Goal: Transaction & Acquisition: Purchase product/service

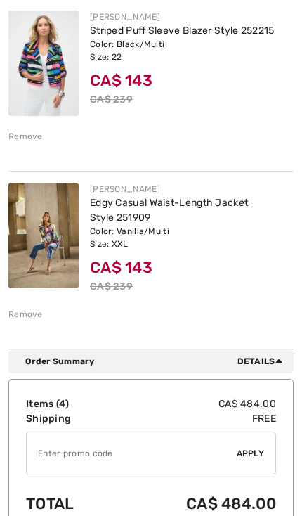
scroll to position [566, 0]
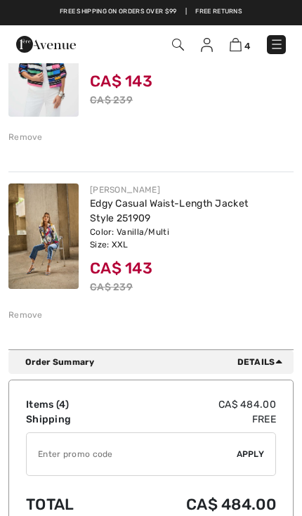
click at [40, 315] on div "Remove" at bounding box center [25, 314] width 34 height 13
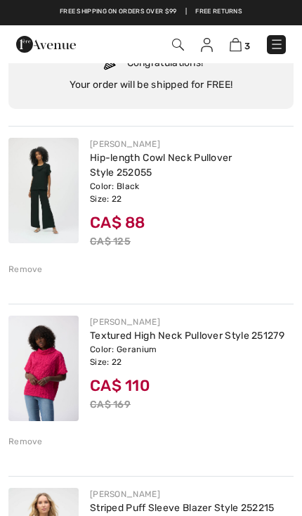
scroll to position [0, 0]
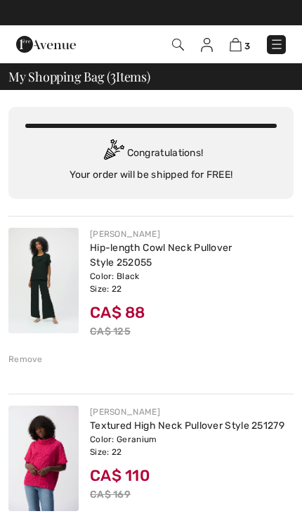
click at [273, 51] on img at bounding box center [277, 44] width 14 height 14
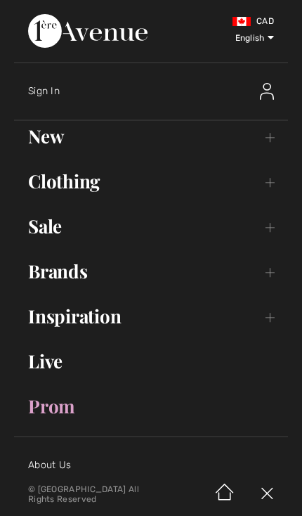
click at [261, 187] on link "Clothing Toggle submenu" at bounding box center [151, 181] width 274 height 31
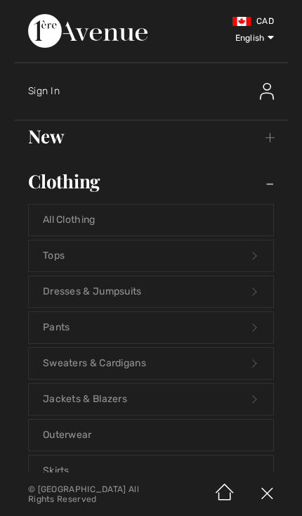
click at [119, 402] on link "Jackets & Blazers Open submenu" at bounding box center [151, 398] width 244 height 31
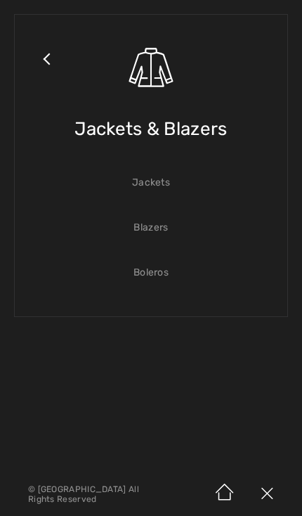
click at [150, 186] on link "Jackets" at bounding box center [151, 182] width 244 height 31
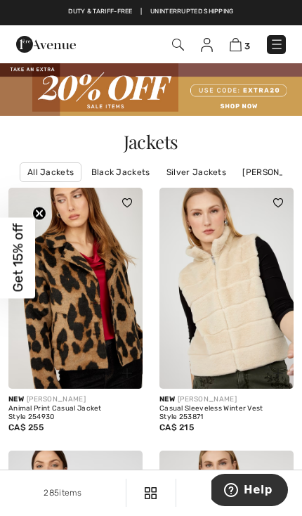
click at [270, 177] on link "Joseph Ribkoff Jackets" at bounding box center [295, 172] width 120 height 18
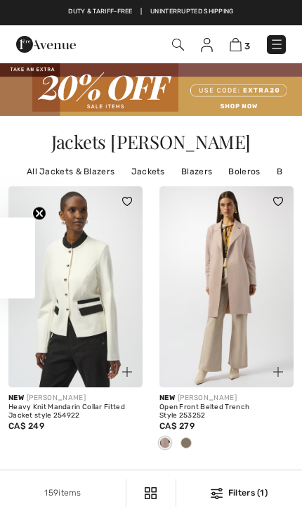
checkbox input "true"
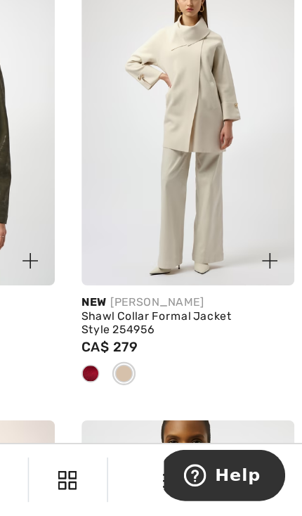
scroll to position [1740, 0]
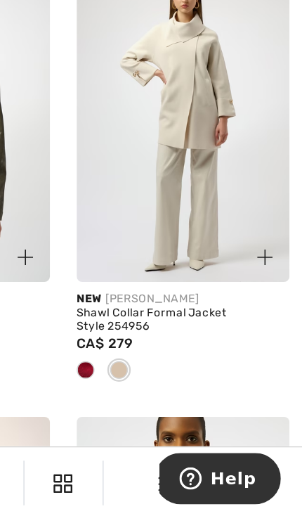
click at [159, 416] on span at bounding box center [164, 421] width 11 height 11
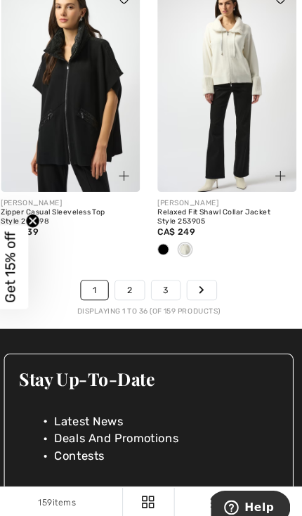
scroll to position [5060, 0]
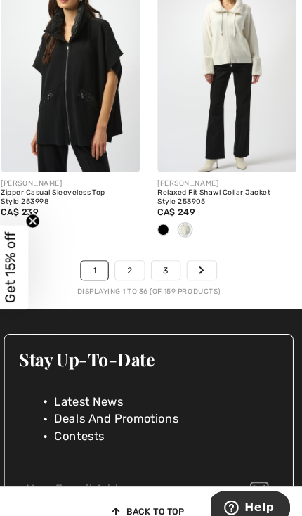
click at [126, 254] on link "2" at bounding box center [132, 260] width 27 height 18
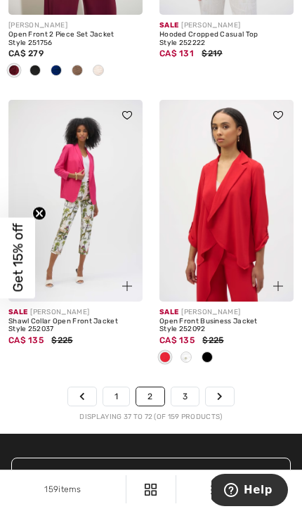
scroll to position [4846, 0]
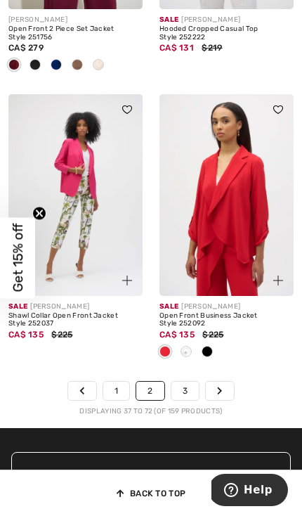
click at [189, 383] on link "3" at bounding box center [184, 390] width 27 height 18
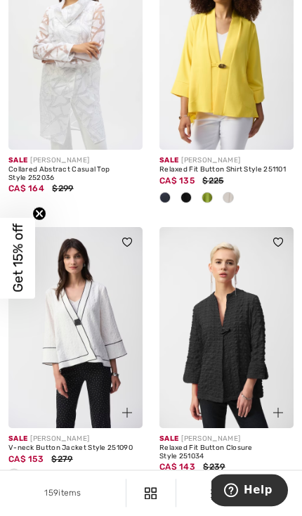
scroll to position [787, 0]
click at [253, 376] on img at bounding box center [226, 328] width 134 height 202
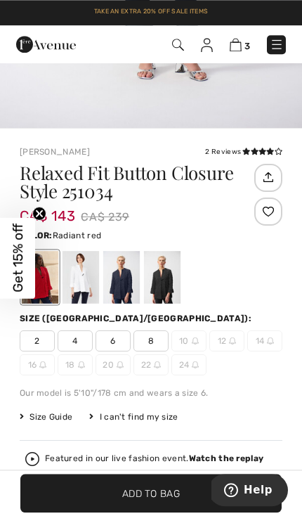
scroll to position [374, 0]
click at [82, 273] on div at bounding box center [81, 277] width 37 height 53
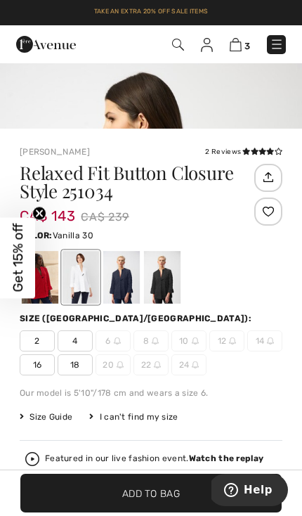
scroll to position [0, 0]
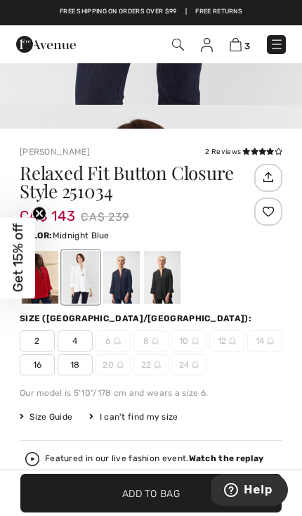
click at [126, 277] on div at bounding box center [121, 277] width 37 height 53
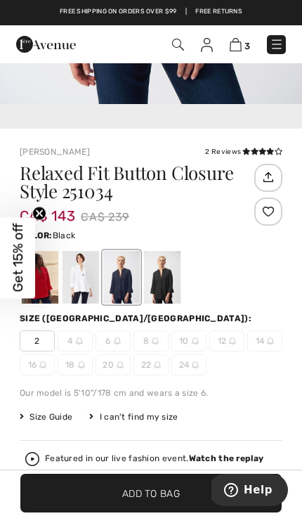
click at [164, 284] on div at bounding box center [162, 277] width 37 height 53
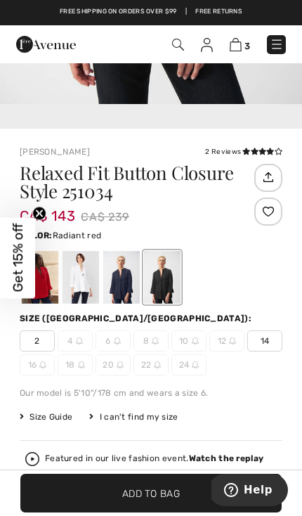
click at [51, 280] on div at bounding box center [40, 277] width 37 height 53
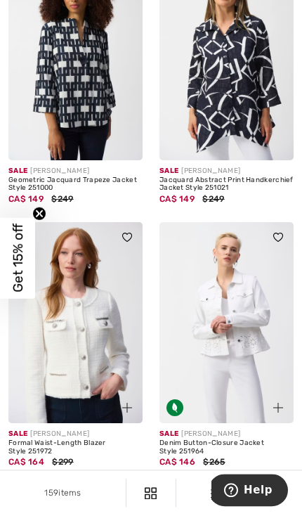
scroll to position [4830, 0]
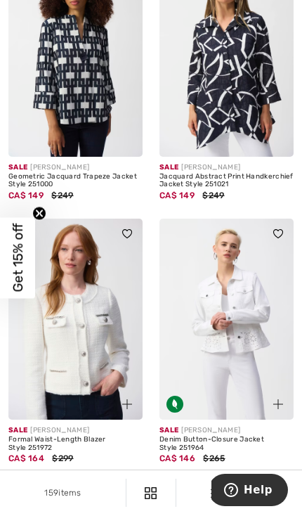
click at [188, 486] on link "4" at bounding box center [185, 491] width 27 height 18
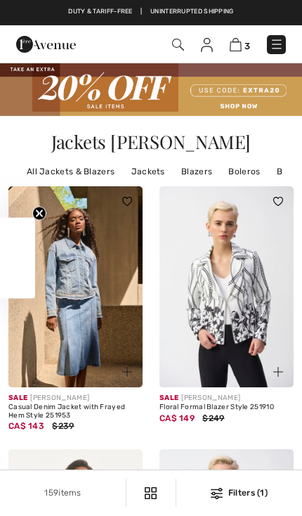
checkbox input "true"
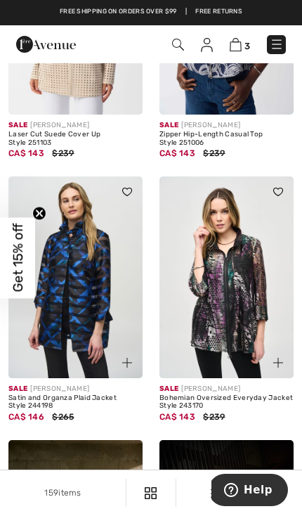
scroll to position [798, 0]
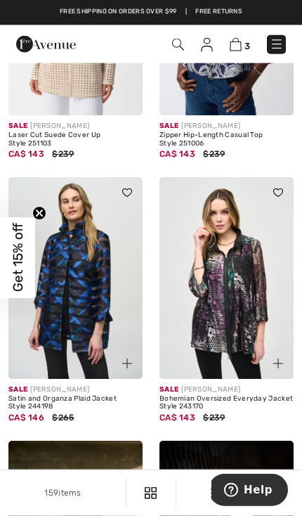
click at [95, 340] on img at bounding box center [75, 278] width 134 height 202
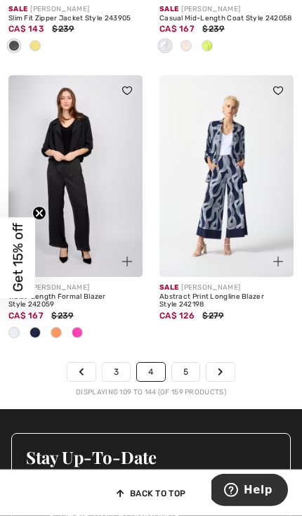
scroll to position [4873, 0]
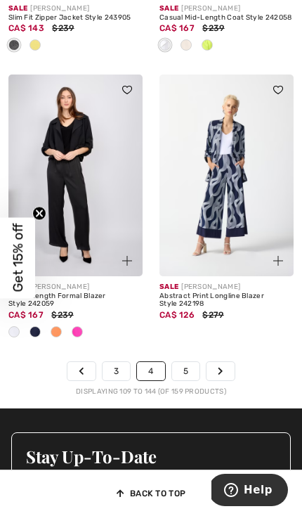
click at [190, 362] on link "5" at bounding box center [185, 371] width 27 height 18
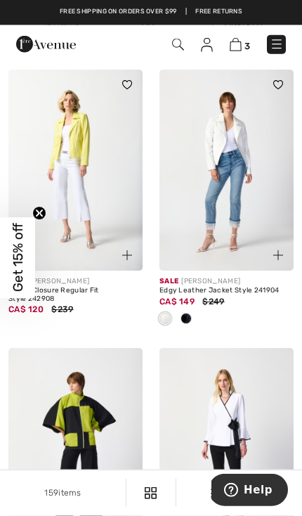
scroll to position [67, 0]
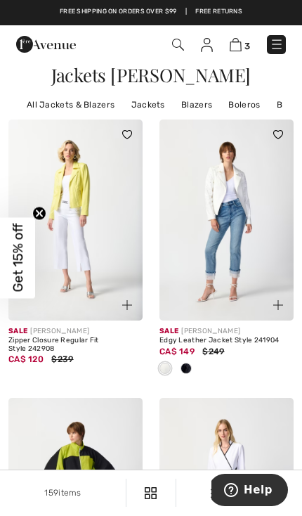
click at [279, 48] on img at bounding box center [277, 44] width 14 height 14
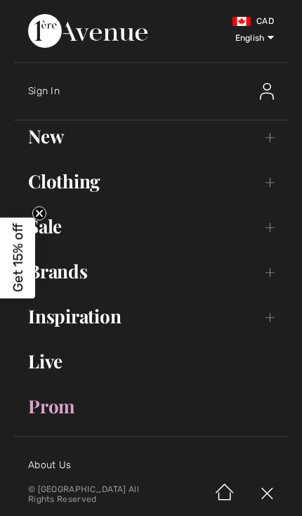
click at [266, 277] on link "Brands Open submenu" at bounding box center [151, 271] width 274 height 31
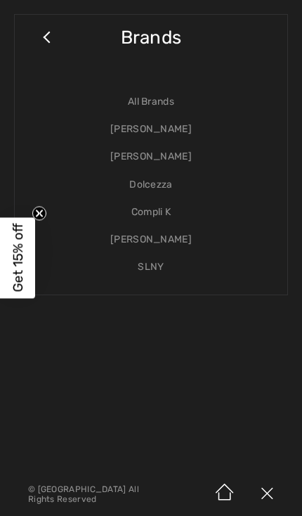
click at [176, 140] on link "[PERSON_NAME]" at bounding box center [151, 128] width 244 height 27
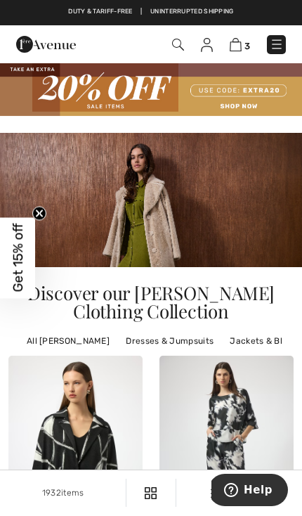
click at [266, 336] on link "Jackets & Blazers" at bounding box center [267, 341] width 89 height 18
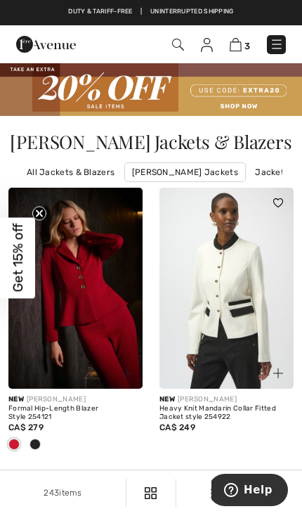
click at [216, 179] on link "[PERSON_NAME] Jackets" at bounding box center [185, 172] width 122 height 20
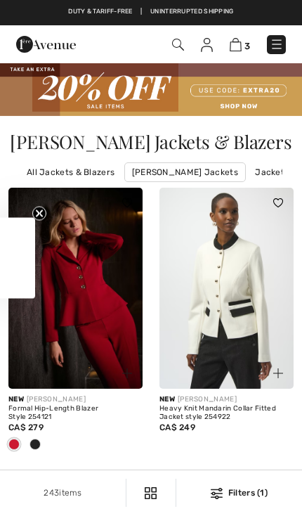
checkbox input "true"
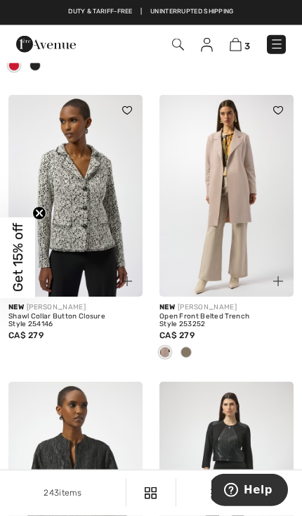
scroll to position [362, 0]
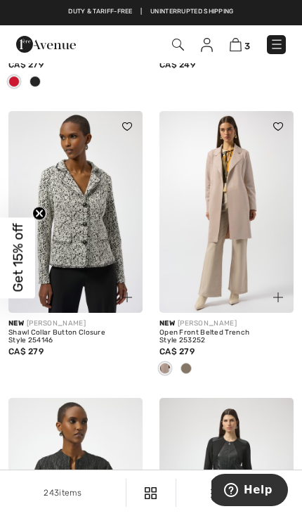
click at [178, 48] on img at bounding box center [178, 45] width 12 height 12
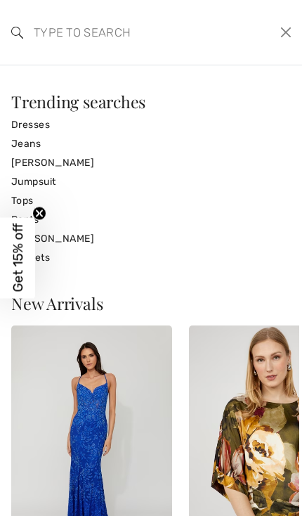
click at [79, 166] on link "[PERSON_NAME]" at bounding box center [151, 162] width 280 height 19
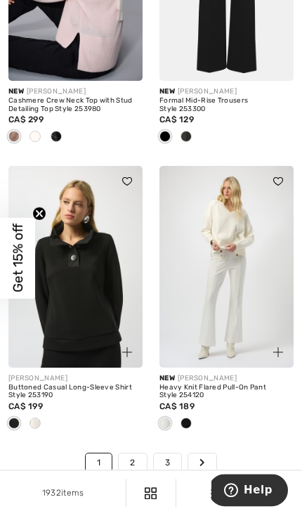
scroll to position [5051, 0]
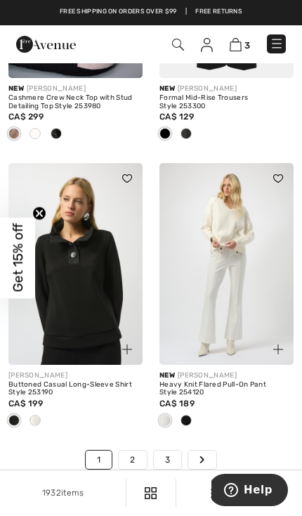
click at [143, 450] on link "2" at bounding box center [132, 459] width 27 height 18
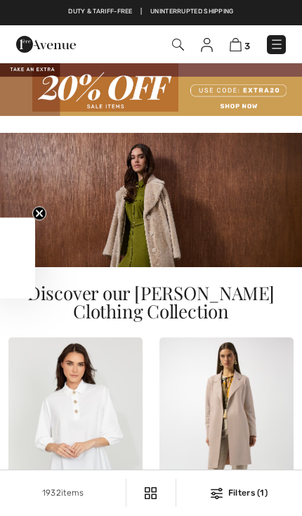
checkbox input "true"
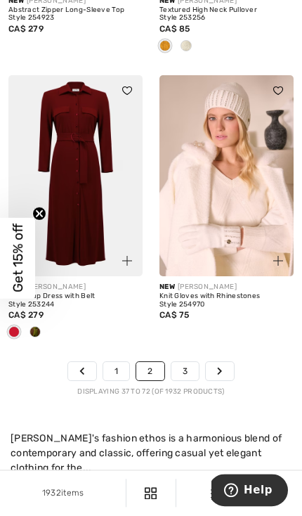
scroll to position [5168, 0]
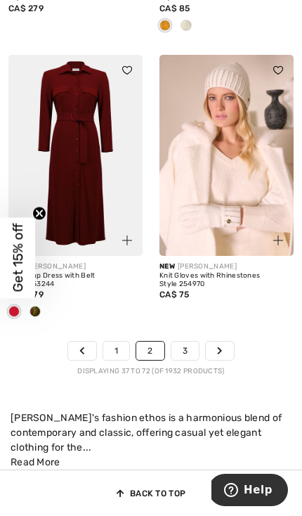
click at [190, 342] on link "3" at bounding box center [184, 350] width 27 height 18
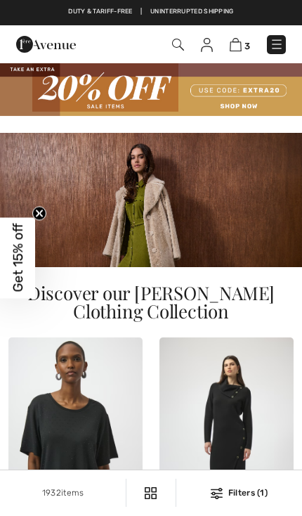
checkbox input "true"
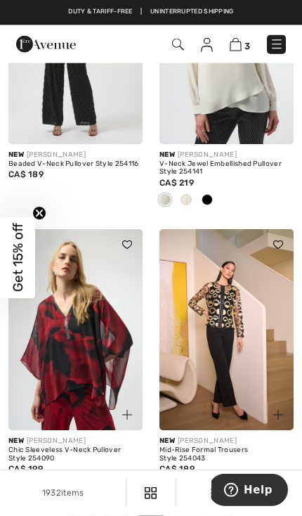
scroll to position [4869, 0]
click at [195, 515] on link "4" at bounding box center [185, 525] width 27 height 18
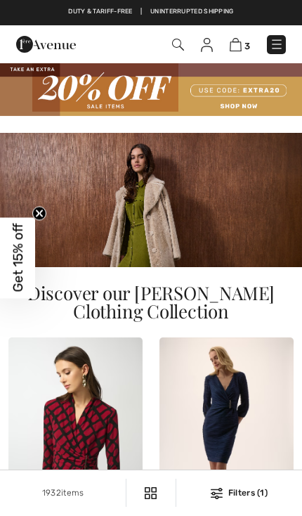
checkbox input "true"
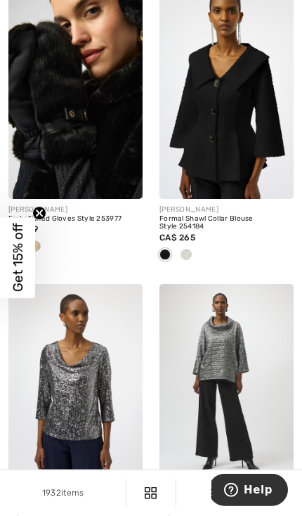
scroll to position [4071, 0]
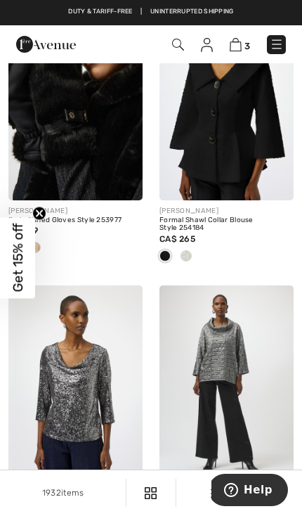
click at [244, 366] on img at bounding box center [226, 386] width 134 height 202
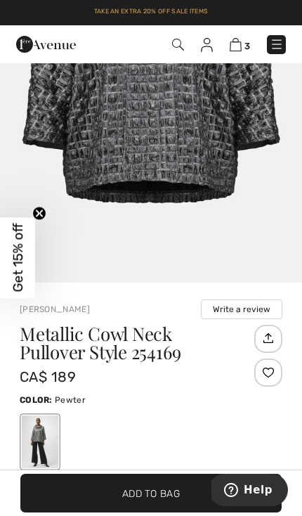
scroll to position [1876, 0]
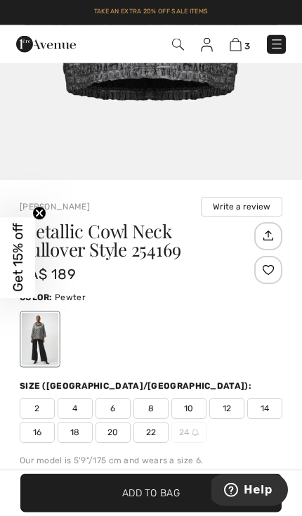
click at [155, 431] on span "22" at bounding box center [150, 431] width 35 height 21
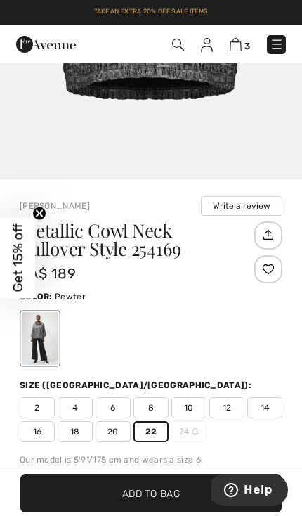
click at [168, 500] on span "Add to Bag" at bounding box center [151, 492] width 58 height 15
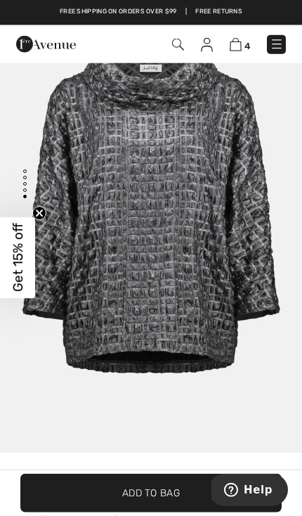
scroll to position [24, 0]
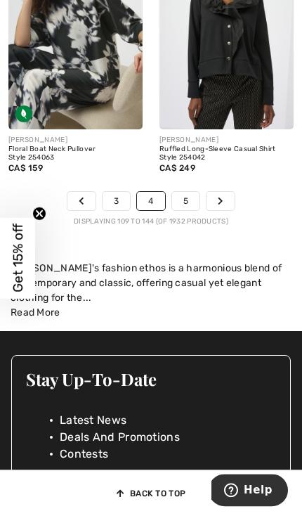
scroll to position [5270, 0]
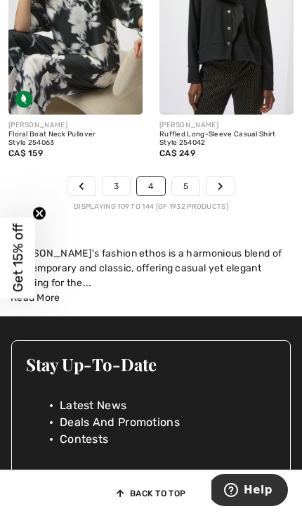
click at [190, 177] on link "5" at bounding box center [185, 186] width 27 height 18
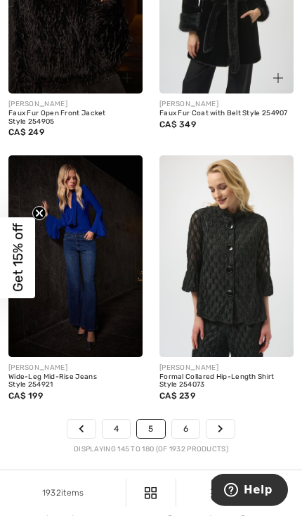
scroll to position [4996, 0]
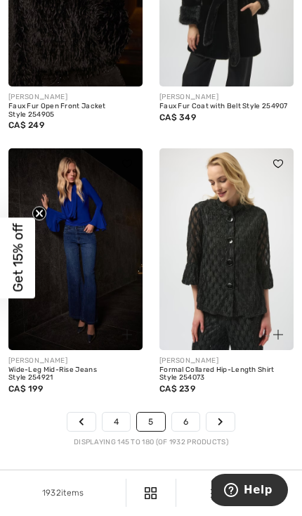
click at [195, 412] on link "6" at bounding box center [185, 421] width 27 height 18
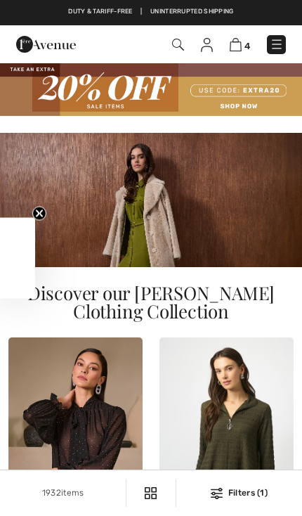
checkbox input "true"
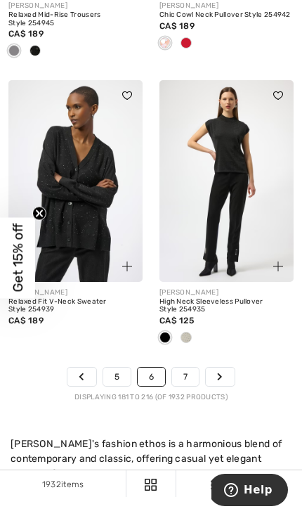
scroll to position [5157, 0]
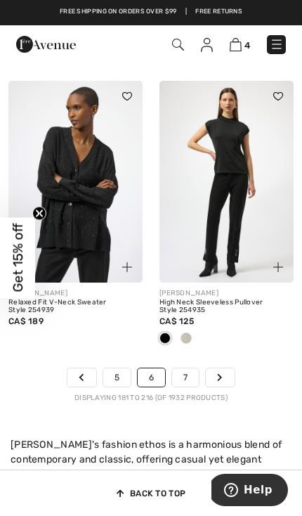
click at [196, 378] on link "7" at bounding box center [185, 377] width 27 height 18
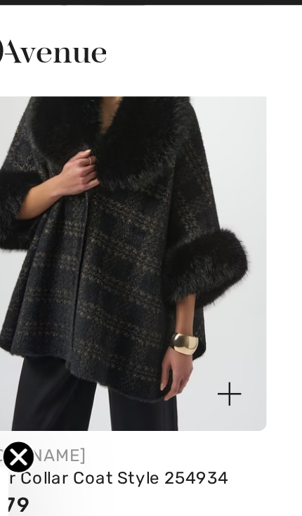
scroll to position [256, 0]
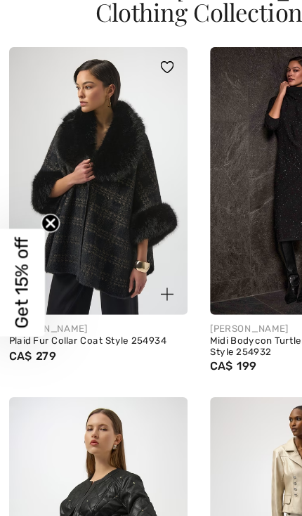
click at [104, 188] on img at bounding box center [75, 182] width 134 height 202
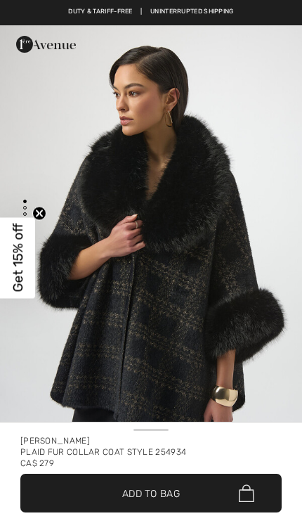
checkbox input "true"
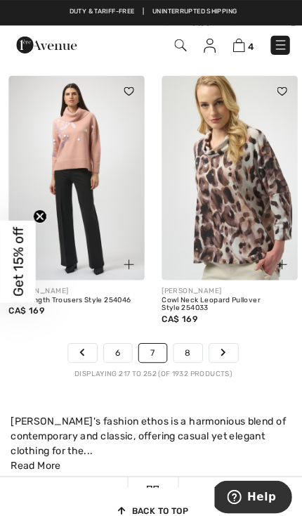
scroll to position [5010, 0]
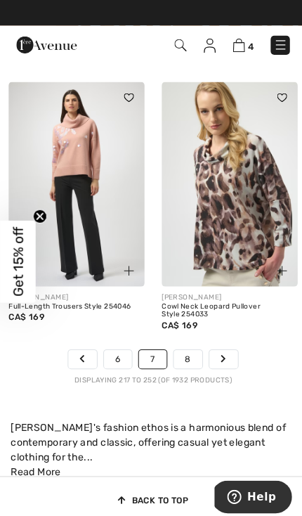
click at [192, 350] on link "8" at bounding box center [185, 354] width 28 height 18
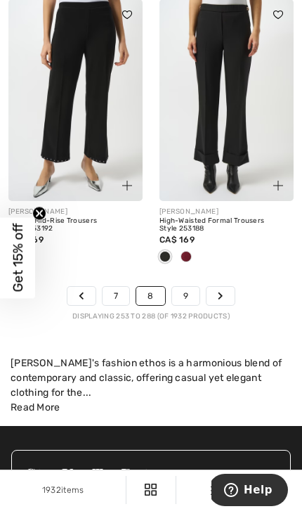
scroll to position [5263, 0]
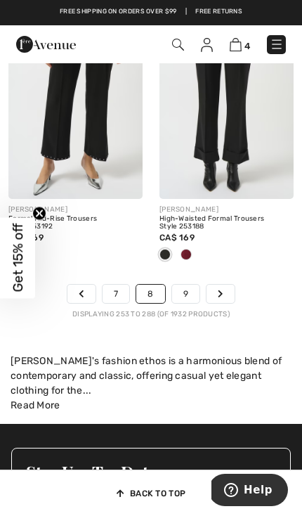
click at [197, 284] on link "9" at bounding box center [185, 293] width 27 height 18
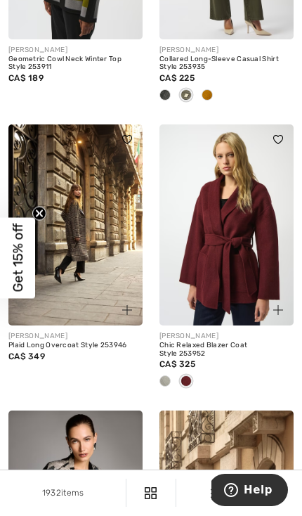
scroll to position [2266, 0]
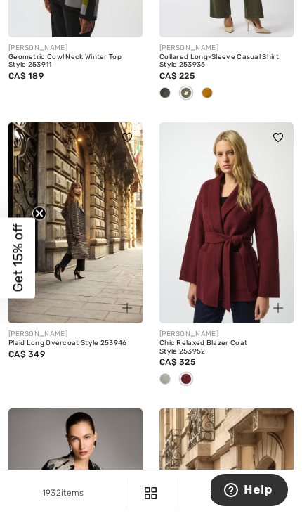
click at [106, 250] on img at bounding box center [75, 223] width 134 height 202
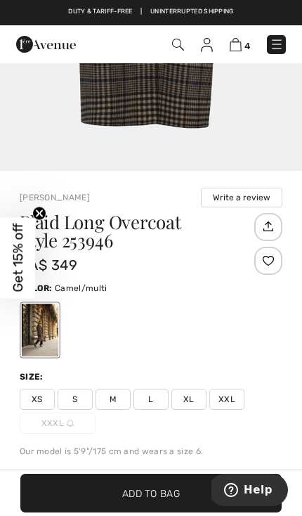
scroll to position [329, 0]
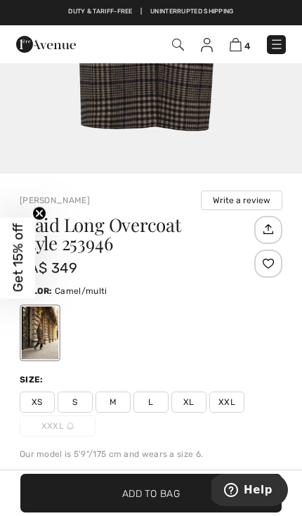
click at [234, 402] on span "XXL" at bounding box center [226, 401] width 35 height 21
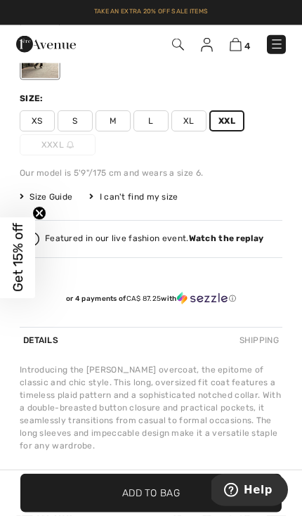
scroll to position [615, 0]
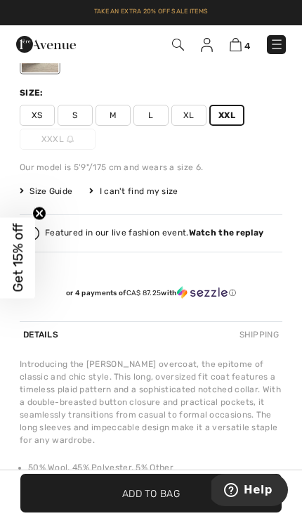
click at [49, 195] on span "Size Guide" at bounding box center [46, 191] width 53 height 13
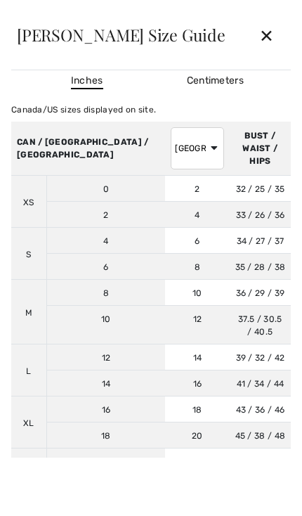
click at [171, 147] on select "AUSTRALIA UK France Germany Spain Italy Japan" at bounding box center [197, 148] width 53 height 42
click at [271, 35] on div "✕" at bounding box center [266, 34] width 37 height 29
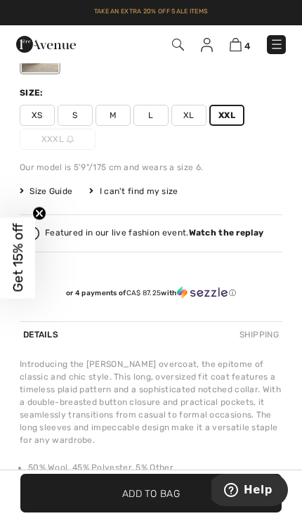
click at [241, 46] on img at bounding box center [236, 44] width 12 height 13
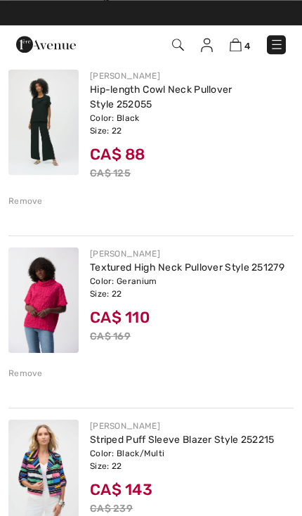
scroll to position [159, 0]
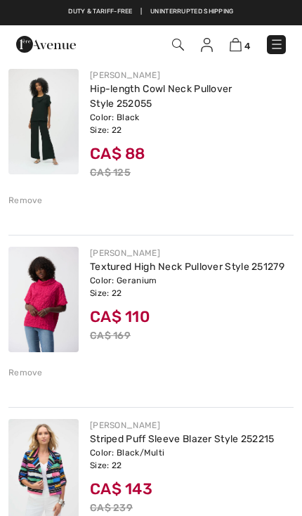
click at [39, 369] on div "Remove" at bounding box center [25, 372] width 34 height 13
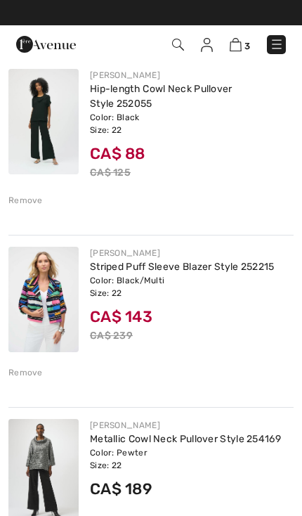
click at [36, 371] on div "Remove" at bounding box center [25, 372] width 34 height 13
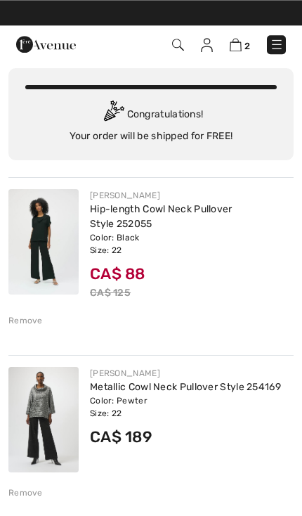
scroll to position [0, 0]
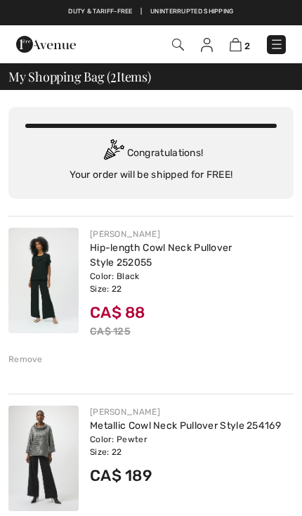
click at [282, 48] on img at bounding box center [277, 44] width 14 height 14
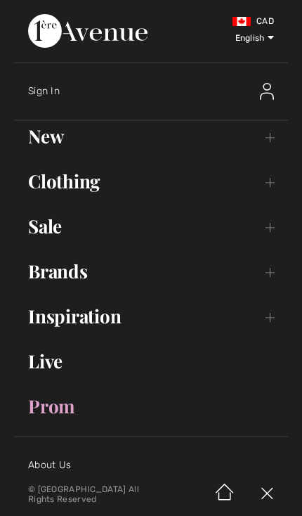
click at [267, 233] on link "Sale Toggle submenu" at bounding box center [151, 226] width 274 height 31
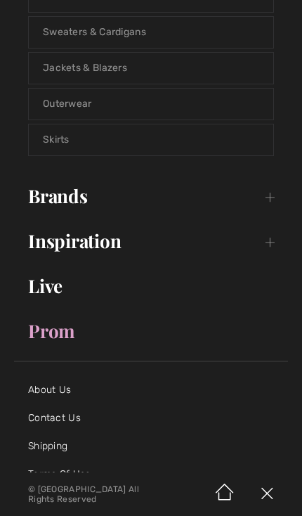
scroll to position [391, 0]
